Goal: Information Seeking & Learning: Learn about a topic

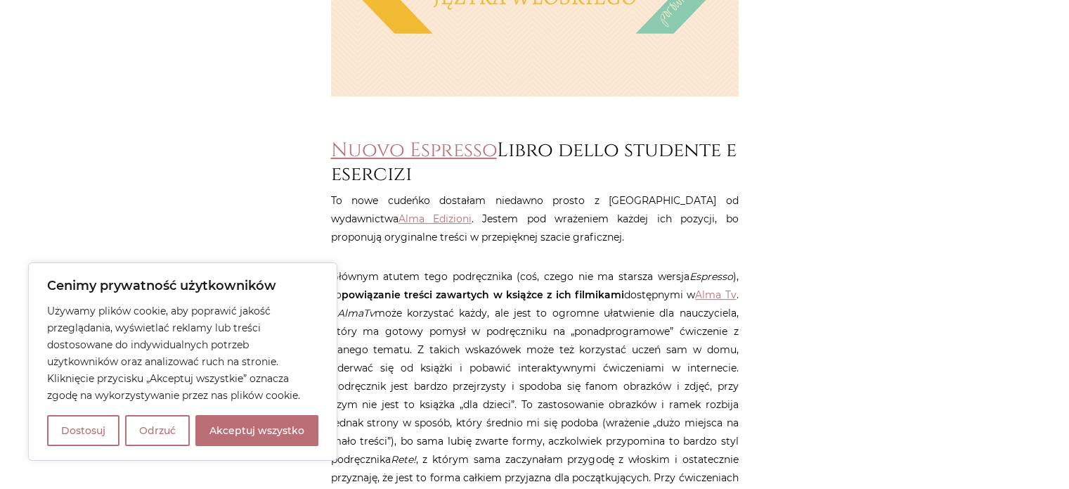
scroll to position [562, 0]
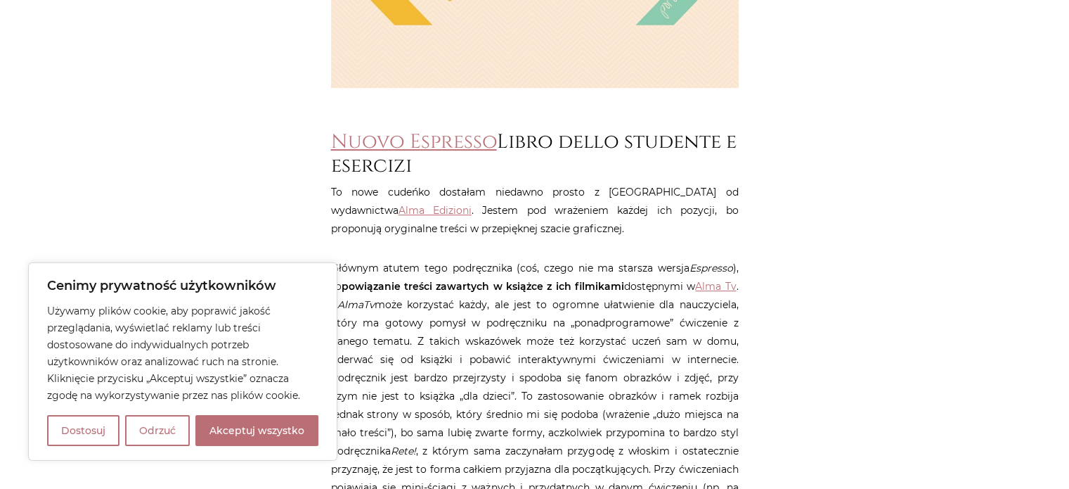
click at [274, 422] on button "Akceptuj wszystko" at bounding box center [256, 430] width 123 height 31
checkbox input "true"
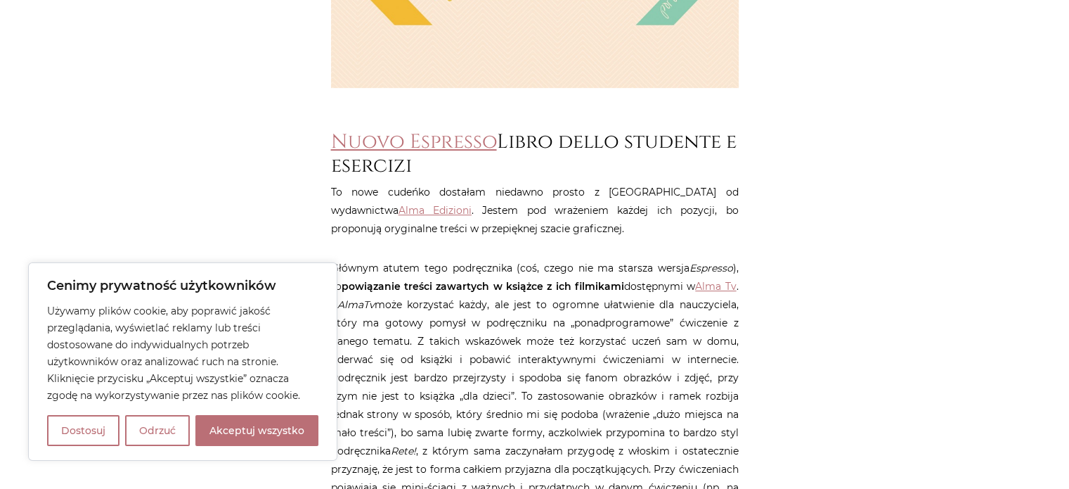
checkbox input "true"
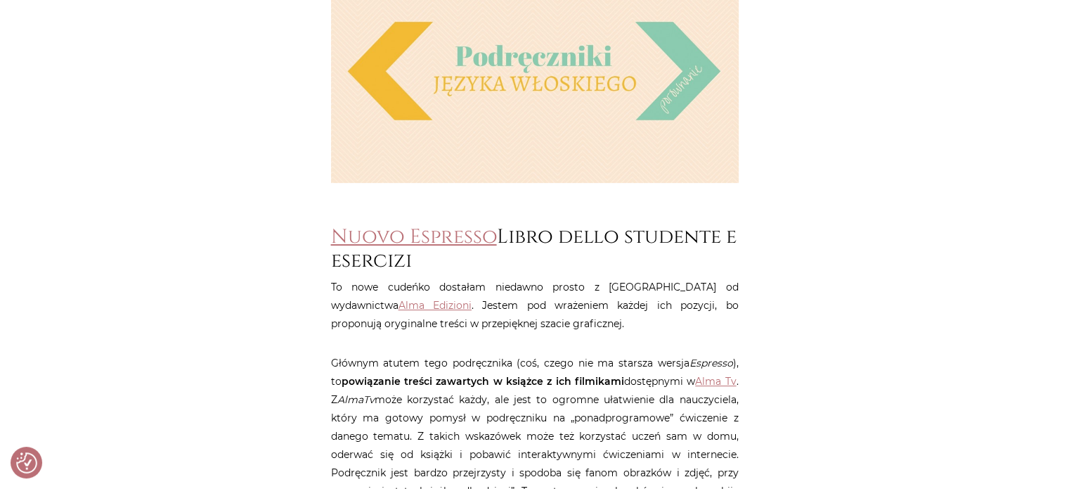
scroll to position [492, 0]
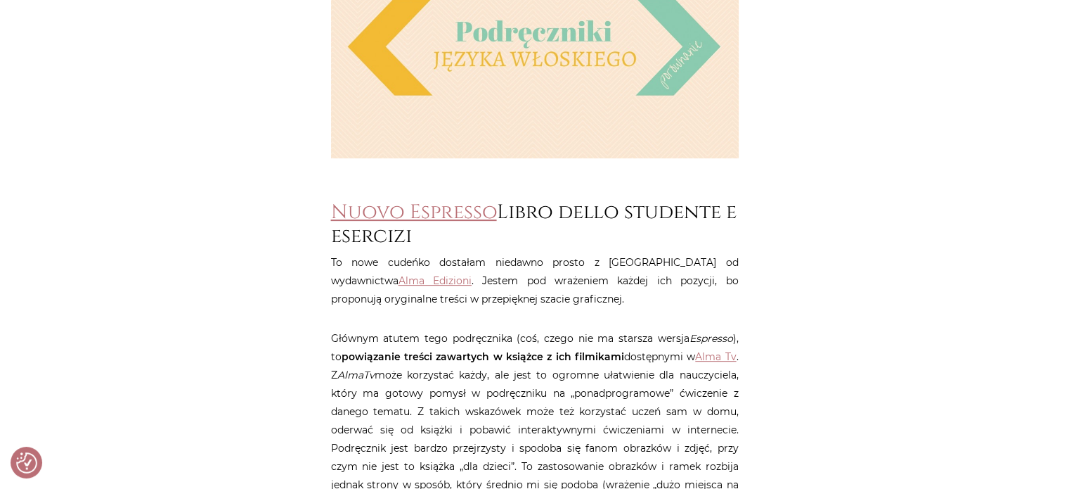
drag, startPoint x: 427, startPoint y: 208, endPoint x: 233, endPoint y: 245, distance: 198.3
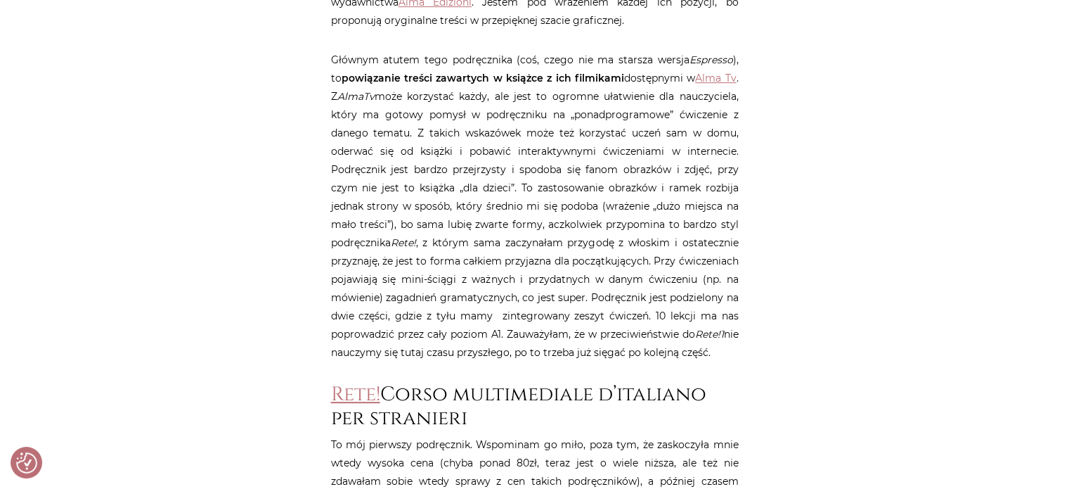
scroll to position [422, 0]
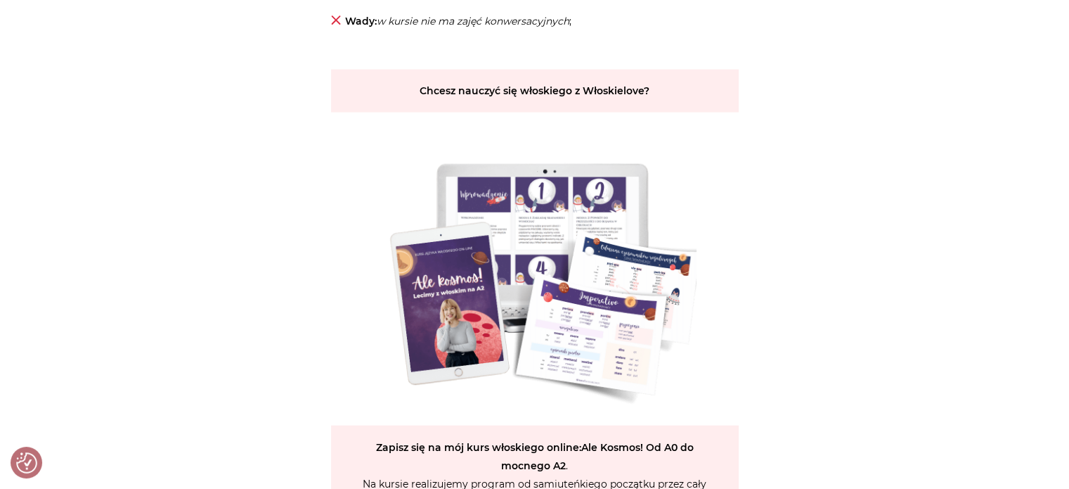
scroll to position [2953, 0]
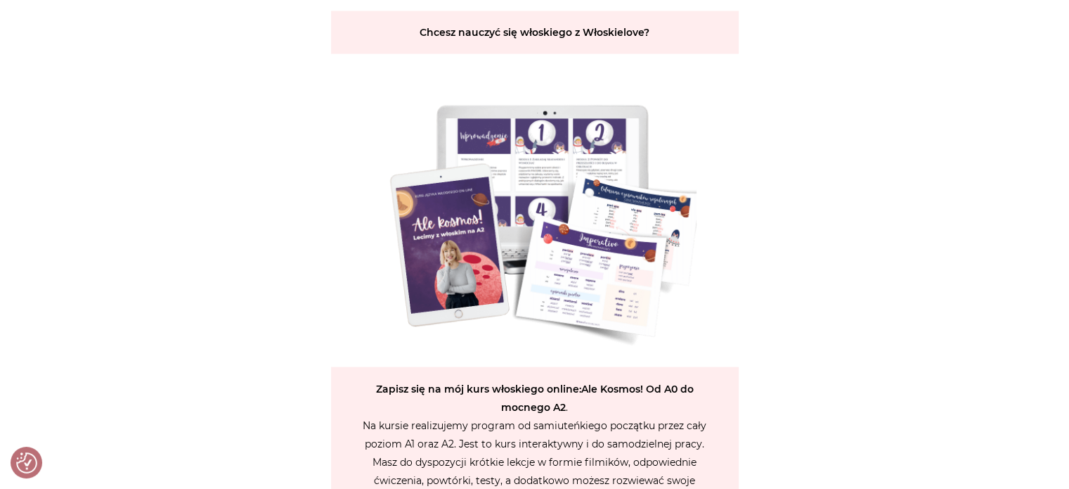
click at [512, 222] on img at bounding box center [534, 210] width 323 height 271
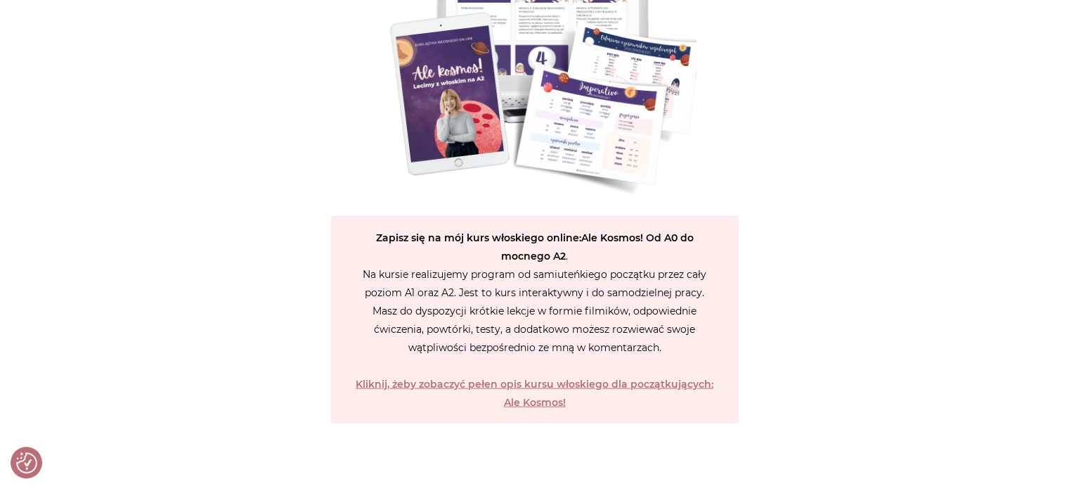
scroll to position [3164, 0]
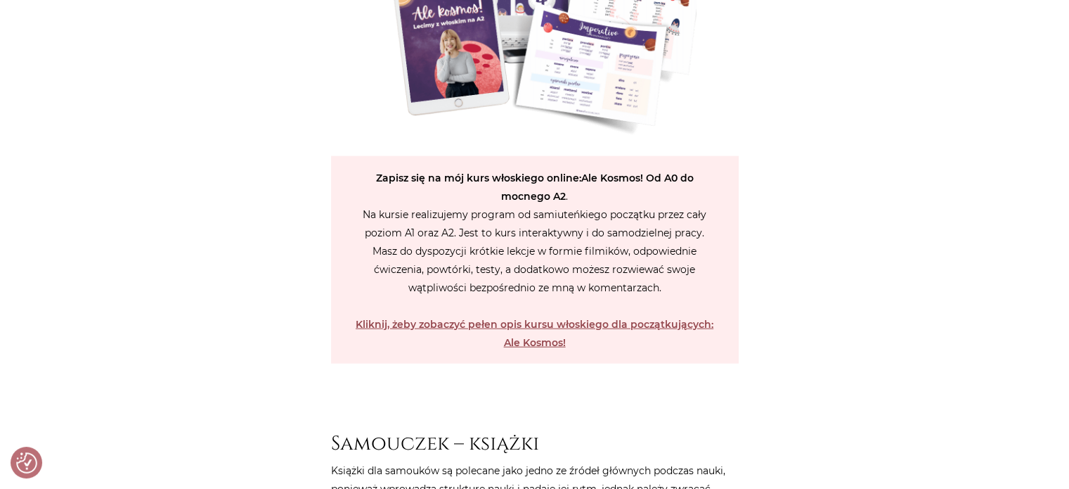
click at [390, 328] on strong "Kliknij, żeby zobaczyć pełen opis kursu włoskiego dla początkujących: Ale Kosmo…" at bounding box center [535, 333] width 358 height 31
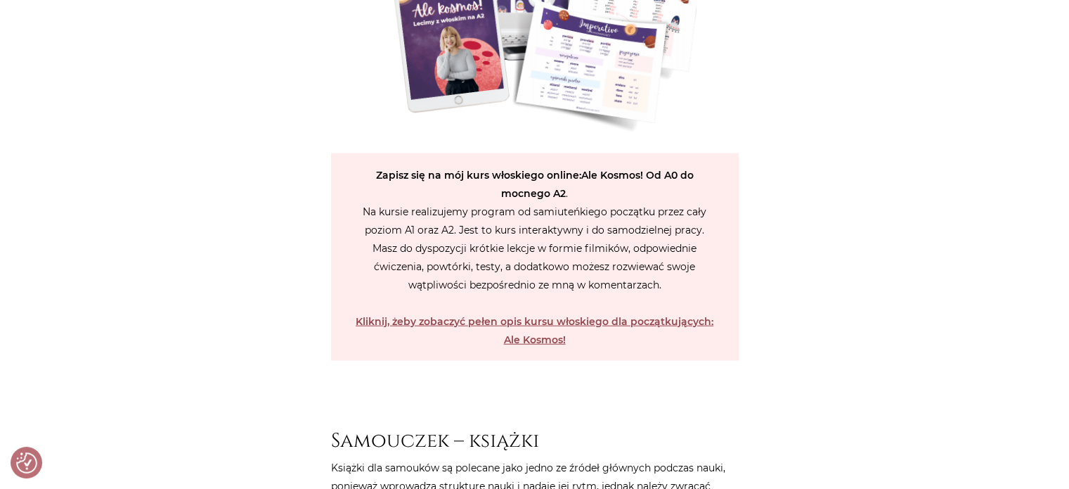
scroll to position [3159, 0]
